Goal: Information Seeking & Learning: Learn about a topic

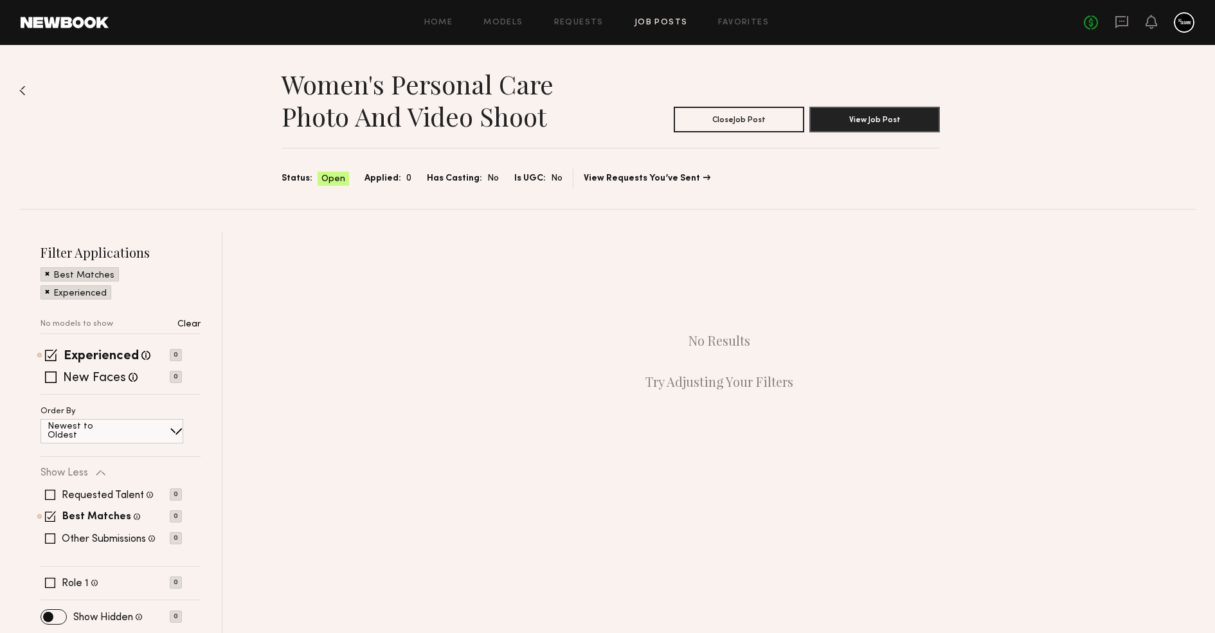
click at [1158, 24] on div "No fees up to $5,000" at bounding box center [1139, 22] width 111 height 21
click at [1150, 24] on icon at bounding box center [1152, 21] width 10 height 9
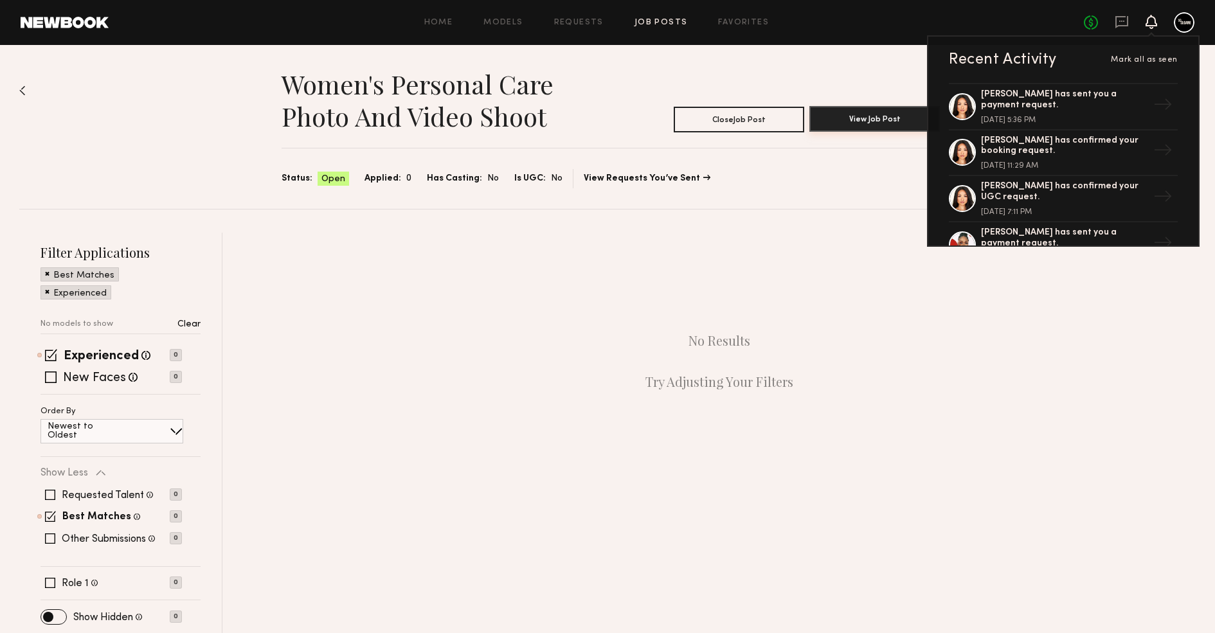
click at [842, 122] on button "View Job Post" at bounding box center [875, 119] width 131 height 26
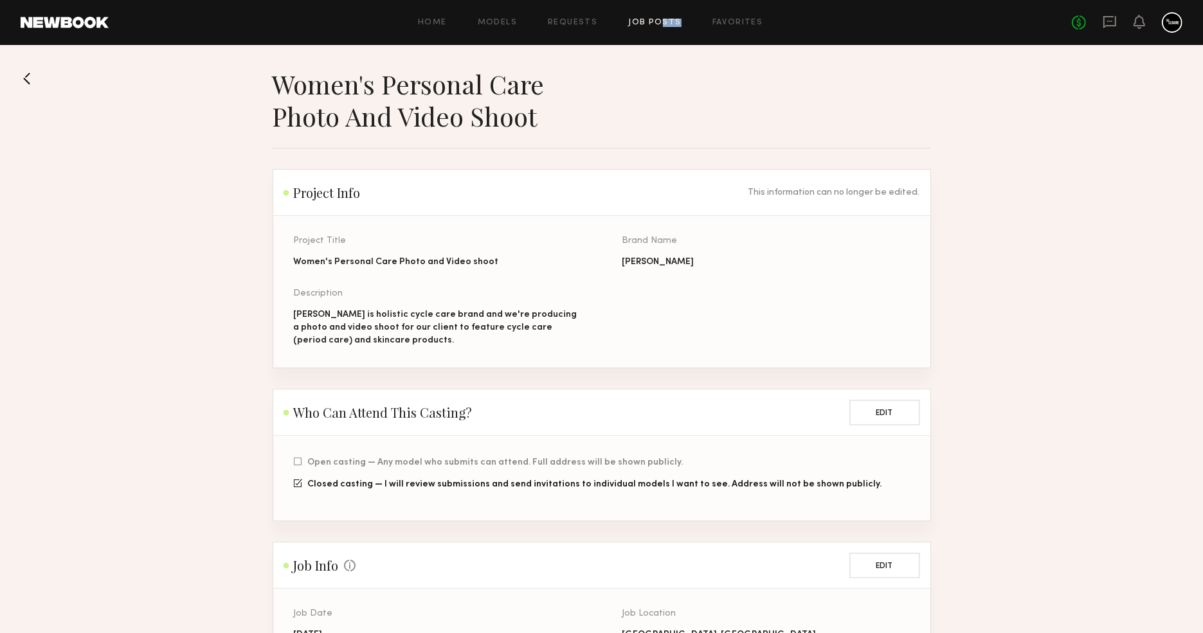
click at [660, 26] on div "Home Models Requests Job Posts Favorites Sign Out No fees up to $5,000" at bounding box center [646, 22] width 1074 height 21
click at [660, 26] on link "Job Posts" at bounding box center [654, 23] width 53 height 8
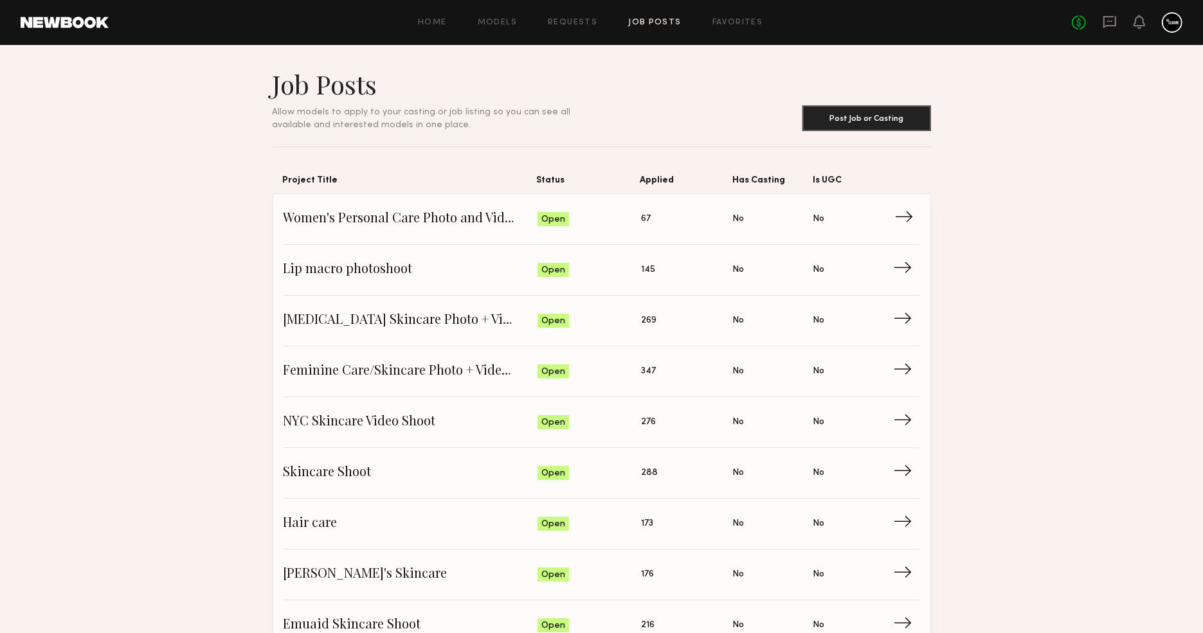
click at [475, 227] on span "Women's Personal Care Photo and Video shoot" at bounding box center [411, 219] width 255 height 19
